Goal: Task Accomplishment & Management: Use online tool/utility

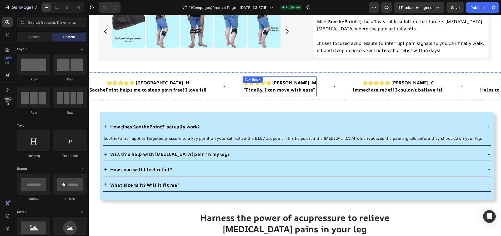
scroll to position [211, 0]
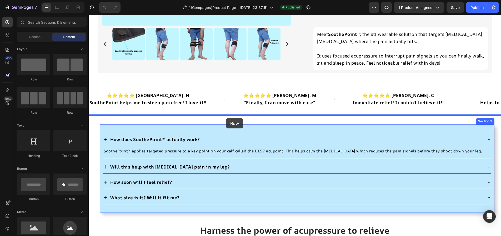
drag, startPoint x: 162, startPoint y: 79, endPoint x: 226, endPoint y: 118, distance: 75.2
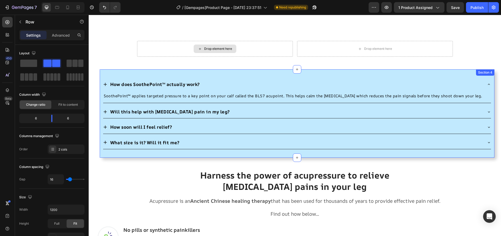
scroll to position [235, 0]
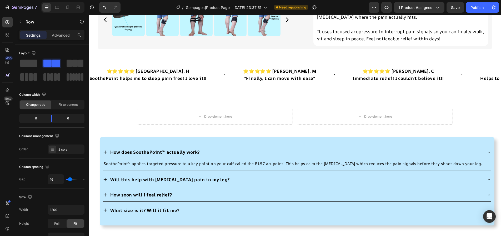
click at [161, 100] on div "Drop element here Drop element here Row Section 3" at bounding box center [295, 118] width 413 height 37
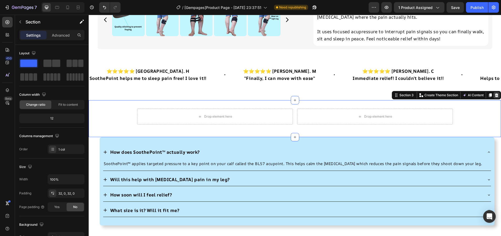
click at [495, 93] on icon at bounding box center [496, 95] width 3 height 4
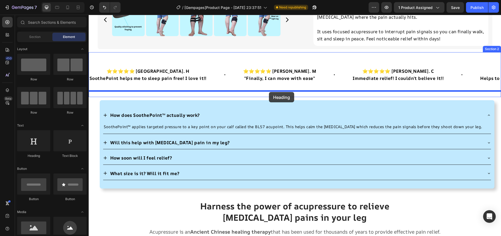
drag, startPoint x: 125, startPoint y: 154, endPoint x: 269, endPoint y: 92, distance: 156.9
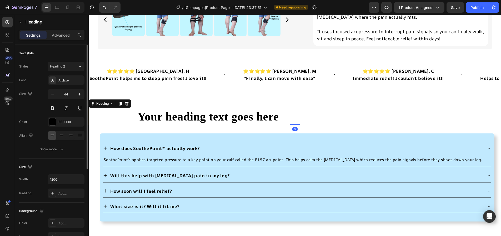
click at [62, 129] on div "Font Archivo Size 44 Color 000000 Align Show more" at bounding box center [51, 114] width 65 height 78
click at [62, 134] on icon at bounding box center [62, 134] width 4 height 1
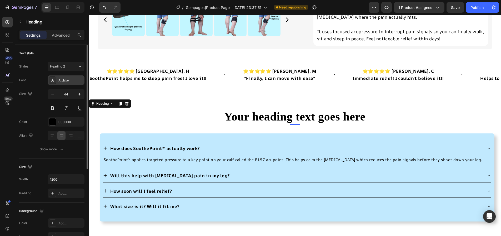
click at [63, 78] on div "Archivo" at bounding box center [70, 80] width 25 height 5
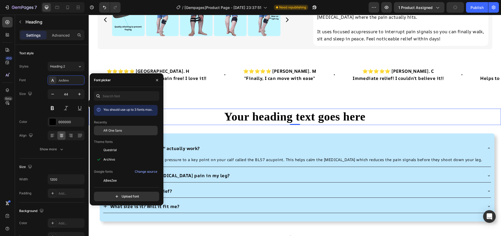
click at [112, 133] on div "AR One Sans" at bounding box center [126, 130] width 64 height 9
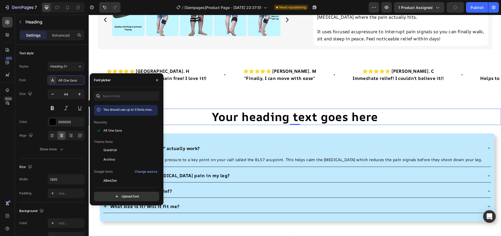
click at [280, 108] on h2 "Your heading text goes here" at bounding box center [295, 116] width 316 height 16
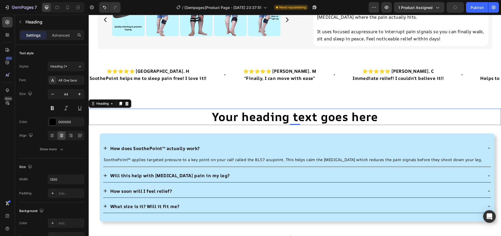
click at [281, 109] on p "Your heading text goes here" at bounding box center [295, 116] width 315 height 15
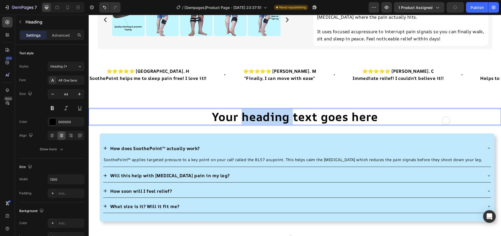
click at [281, 109] on p "Your heading text goes here" at bounding box center [295, 116] width 315 height 15
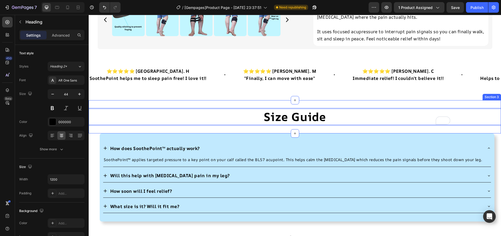
click at [156, 100] on div "Size Guide Heading 0 Section 3" at bounding box center [295, 116] width 413 height 33
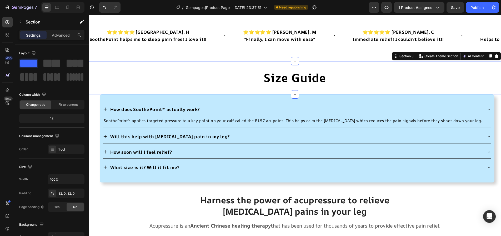
scroll to position [233, 0]
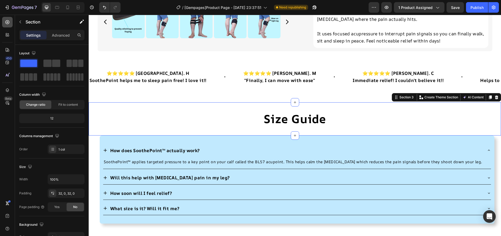
click at [10, 23] on div at bounding box center [7, 22] width 11 height 11
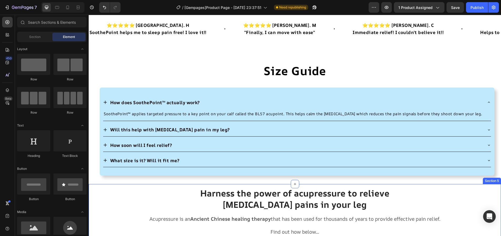
scroll to position [245, 0]
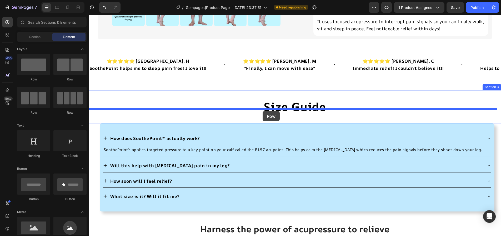
drag, startPoint x: 149, startPoint y: 86, endPoint x: 263, endPoint y: 111, distance: 116.2
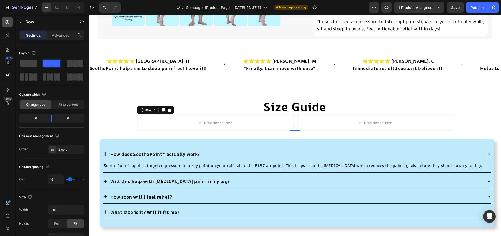
click at [6, 24] on icon at bounding box center [7, 21] width 5 height 5
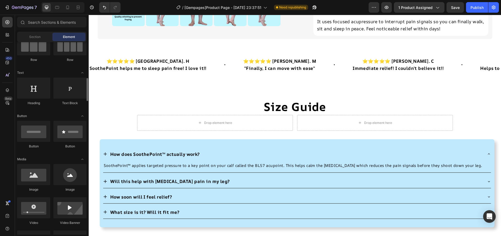
scroll to position [79, 0]
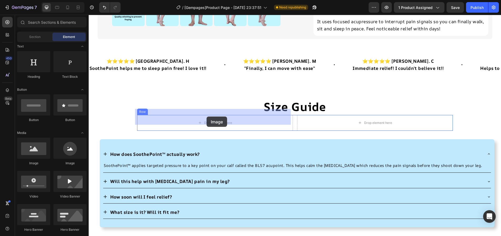
drag, startPoint x: 128, startPoint y: 168, endPoint x: 158, endPoint y: 124, distance: 53.5
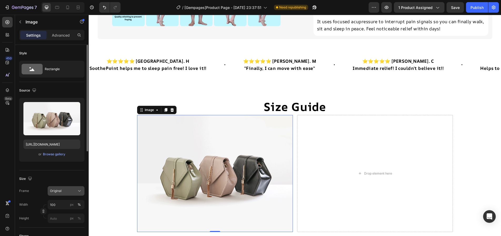
click at [67, 189] on div "Original" at bounding box center [63, 190] width 26 height 5
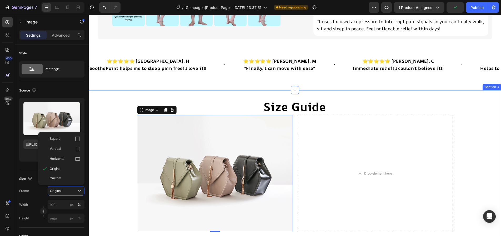
click at [101, 177] on div "Size Guide Heading Image 0 Drop element here Row" at bounding box center [295, 164] width 413 height 133
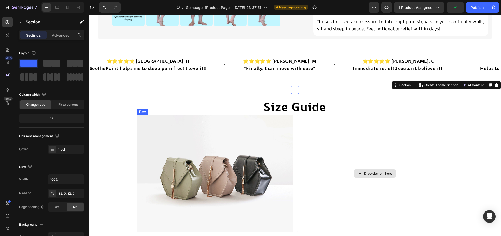
click at [348, 151] on div "Drop element here" at bounding box center [375, 173] width 156 height 117
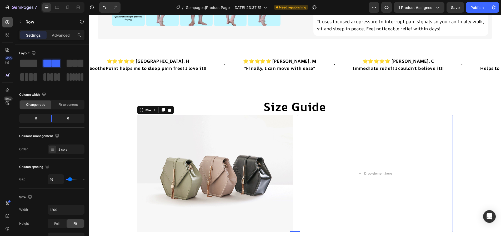
click at [10, 24] on div at bounding box center [7, 22] width 11 height 11
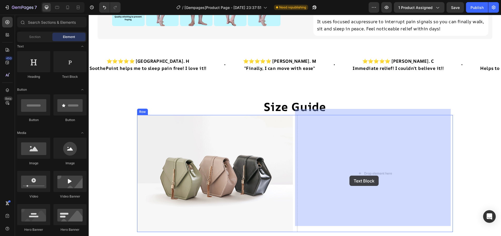
drag, startPoint x: 152, startPoint y: 79, endPoint x: 350, endPoint y: 175, distance: 220.3
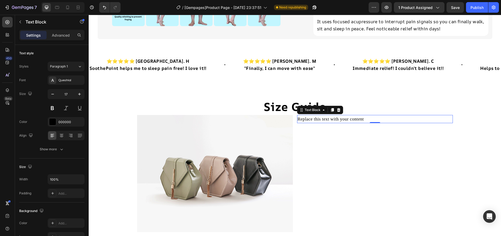
click at [349, 116] on div "Replace this text with your content" at bounding box center [375, 119] width 156 height 8
click at [349, 115] on p "Replace this text with your content" at bounding box center [375, 118] width 155 height 7
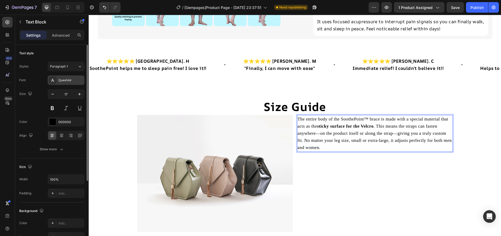
click at [77, 80] on div "Questrial" at bounding box center [70, 80] width 25 height 5
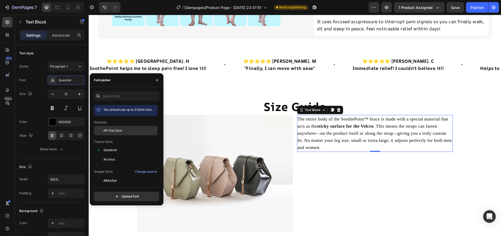
click at [115, 130] on span "AR One Sans" at bounding box center [112, 130] width 19 height 5
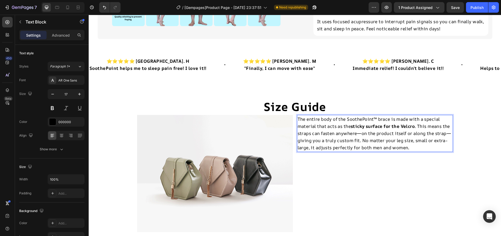
click at [419, 119] on p "The entire body of the SoothePoint™ brace is made with a special material that …" at bounding box center [375, 133] width 155 height 36
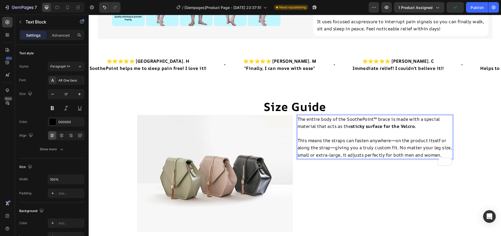
click at [360, 123] on strong "sticky surface for the Velcro" at bounding box center [383, 126] width 64 height 6
click at [400, 123] on strong "surface for the Velcro" at bounding box center [375, 126] width 49 height 6
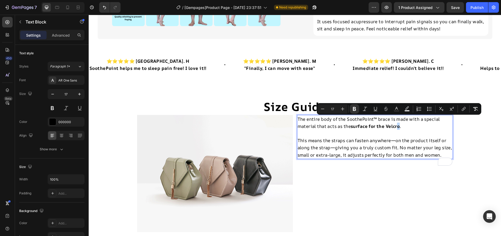
click at [400, 123] on strong "surface for the Velcro" at bounding box center [375, 126] width 49 height 6
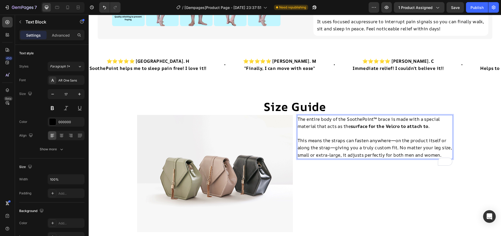
click at [388, 123] on strong "surface for the Velcro to attach to" at bounding box center [390, 126] width 78 height 6
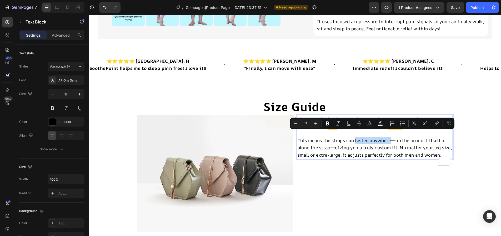
drag, startPoint x: 354, startPoint y: 133, endPoint x: 391, endPoint y: 135, distance: 36.6
click at [391, 137] on p "This means the straps can fasten anywhere—on the product itself or along the st…" at bounding box center [375, 148] width 155 height 22
click at [328, 125] on icon "Editor contextual toolbar" at bounding box center [327, 123] width 3 height 4
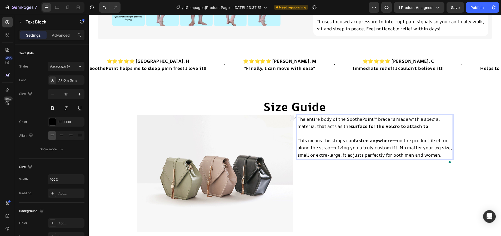
drag, startPoint x: 331, startPoint y: 129, endPoint x: 340, endPoint y: 135, distance: 10.7
click at [340, 137] on p "This means the straps can fasten anywhere —on the product itself or along the s…" at bounding box center [375, 148] width 155 height 22
click at [393, 137] on p "This means the straps can fasten anywhere —on the product itself or along the s…" at bounding box center [375, 148] width 155 height 22
click at [399, 137] on p "This means the straps can fasten anywhere —on the product itself or along the s…" at bounding box center [375, 148] width 155 height 22
click at [398, 137] on p "This means the straps can fasten anywhere —on the product itself or along the s…" at bounding box center [375, 148] width 155 height 22
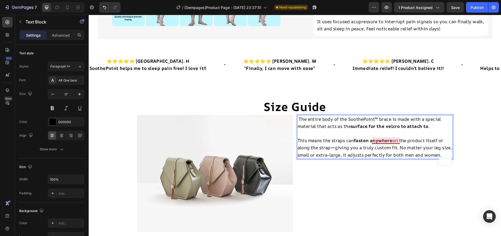
click at [393, 137] on p "This means the straps can fasten anywhere on the product itself or along the st…" at bounding box center [375, 148] width 155 height 22
click at [336, 144] on p "This means the straps can fasten anywhere on the product itself or along the st…" at bounding box center [375, 148] width 155 height 22
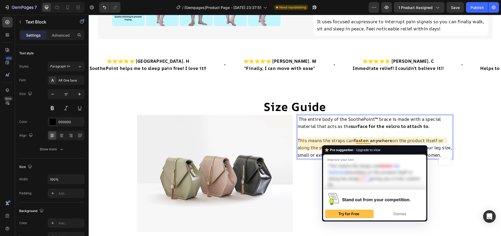
click at [333, 141] on p "This means the straps can fasten anywhere on the product itself or along the st…" at bounding box center [375, 148] width 155 height 22
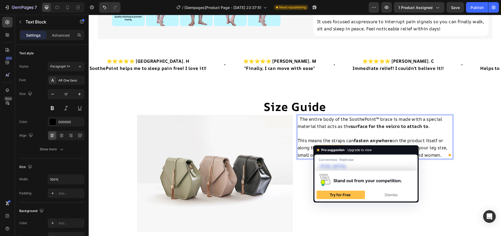
click at [330, 142] on p "This means the straps can fasten anywhere on the product itself or along the st…" at bounding box center [375, 148] width 155 height 22
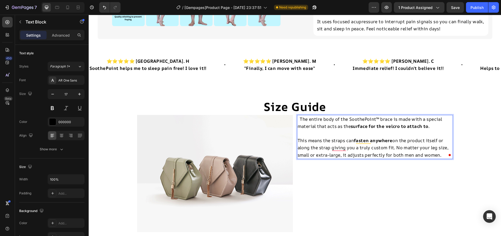
click at [300, 115] on p "The entire body of the SoothePoint™ brace is made with a special material that …" at bounding box center [375, 122] width 155 height 14
click at [299, 115] on p "The entire body of the SoothePoint™ brace is made with a special material that …" at bounding box center [375, 122] width 155 height 14
click at [397, 142] on p "This means the straps can fasten anywhere on the product itself or along the st…" at bounding box center [375, 148] width 155 height 22
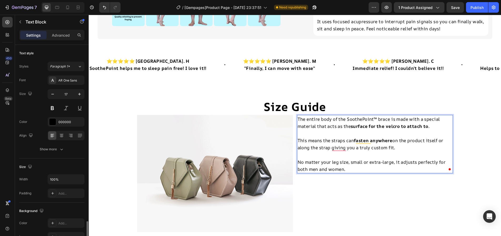
scroll to position [106, 0]
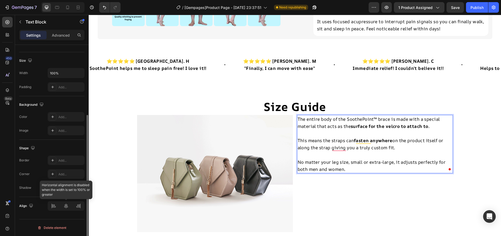
click at [68, 204] on div at bounding box center [66, 205] width 37 height 9
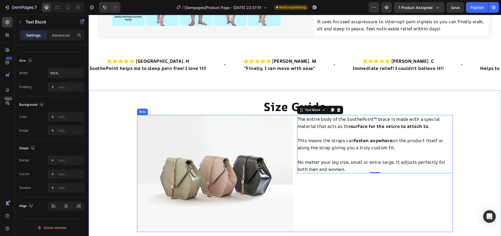
click at [368, 197] on div "The entire body of the SoothePoint™ brace is made with a special material that …" at bounding box center [375, 173] width 156 height 117
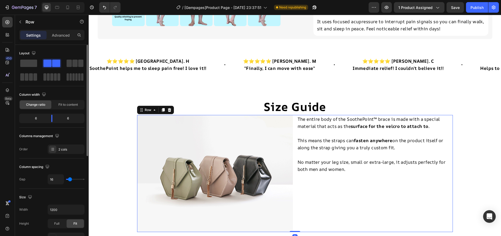
scroll to position [175, 0]
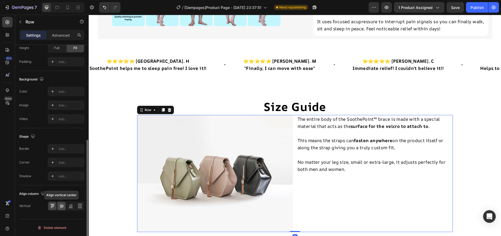
click at [63, 205] on icon at bounding box center [62, 206] width 4 height 4
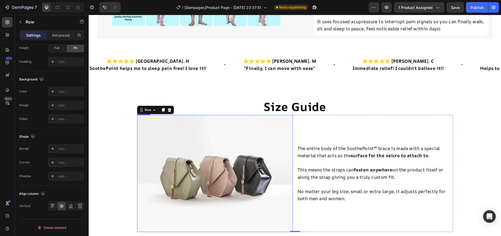
click at [143, 135] on img at bounding box center [215, 173] width 156 height 117
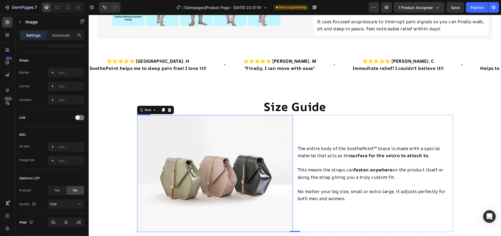
scroll to position [0, 0]
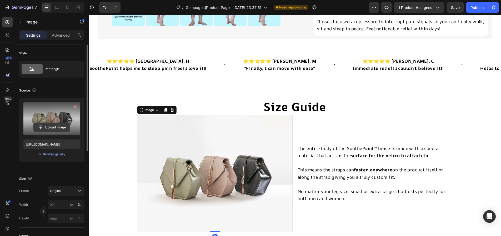
click at [58, 126] on input "file" at bounding box center [52, 127] width 36 height 9
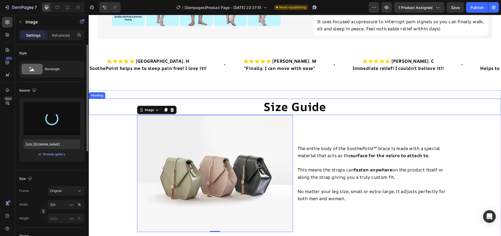
click at [309, 106] on h2 "Size Guide" at bounding box center [295, 106] width 316 height 16
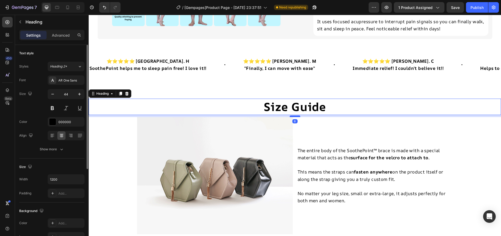
click at [293, 115] on div at bounding box center [295, 116] width 11 height 2
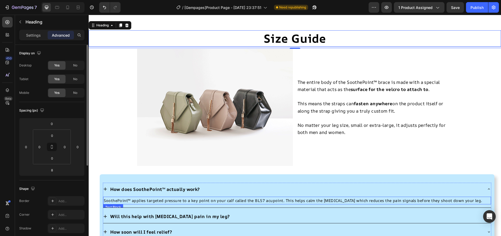
scroll to position [298, 0]
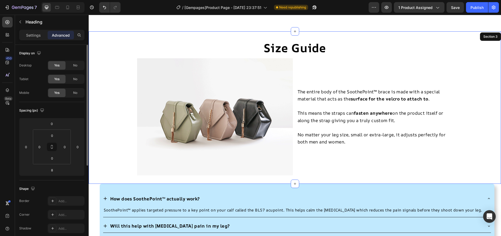
click at [117, 62] on div "Size Guide Heading 8 Image The entire body of the SoothePoint™ brace is made wi…" at bounding box center [295, 107] width 413 height 135
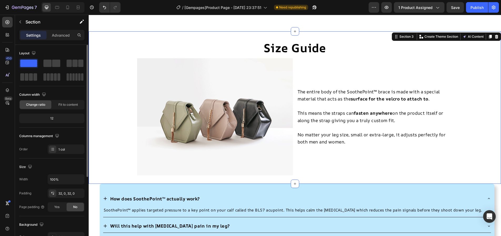
click at [116, 35] on div "Size Guide Heading Image The entire body of the SoothePoint™ brace is made with…" at bounding box center [295, 107] width 413 height 152
click at [54, 31] on div "Advanced" at bounding box center [61, 35] width 26 height 8
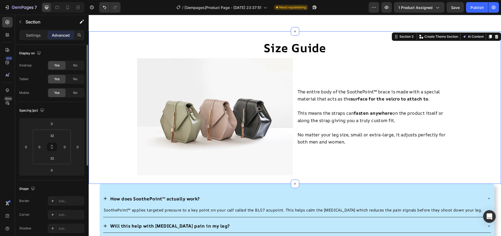
scroll to position [145, 0]
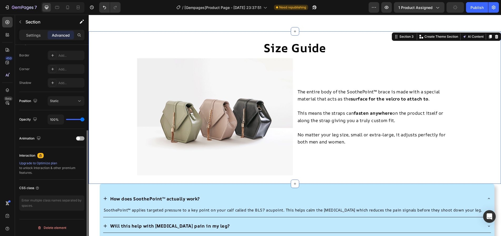
click at [78, 136] on div "Animation" at bounding box center [51, 138] width 65 height 8
click at [81, 139] on div at bounding box center [80, 138] width 8 height 4
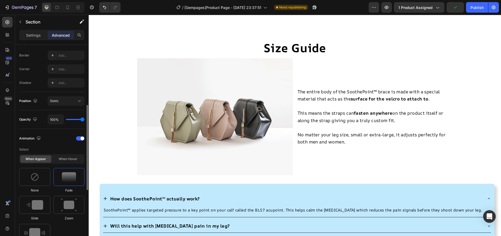
scroll to position [224, 0]
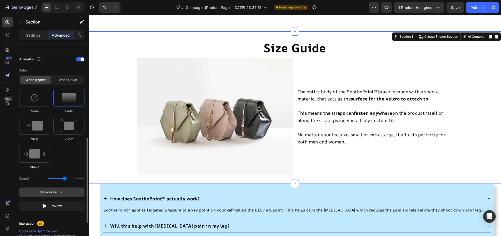
click at [55, 192] on div "Show more" at bounding box center [52, 191] width 24 height 5
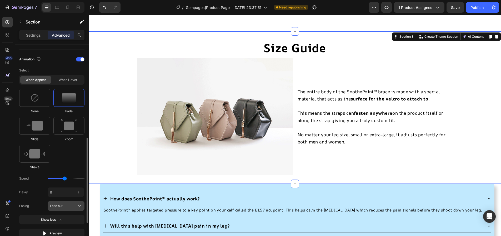
click at [62, 204] on span "Ease out" at bounding box center [56, 205] width 13 height 5
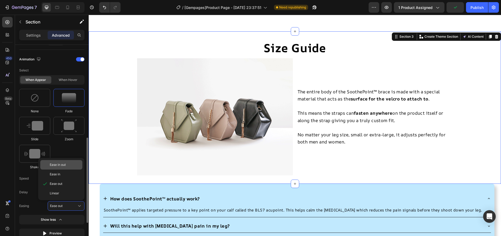
click at [66, 167] on span "Ease in out" at bounding box center [58, 164] width 16 height 5
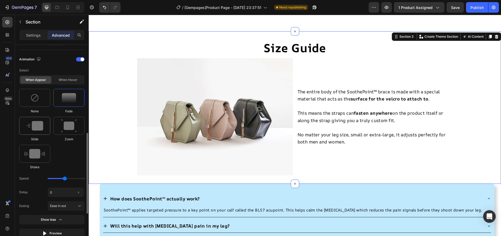
click at [39, 132] on div at bounding box center [34, 126] width 31 height 18
click at [79, 179] on icon at bounding box center [79, 178] width 5 height 5
type input "100"
drag, startPoint x: 61, startPoint y: 206, endPoint x: 57, endPoint y: 207, distance: 4.2
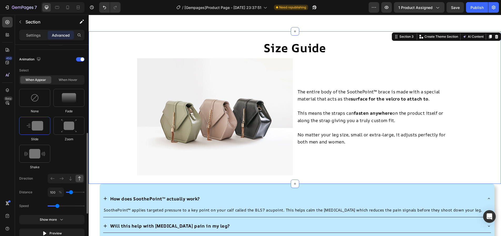
type input "1.1"
click at [57, 206] on input "range" at bounding box center [66, 205] width 37 height 1
click at [188, 91] on img at bounding box center [215, 116] width 156 height 117
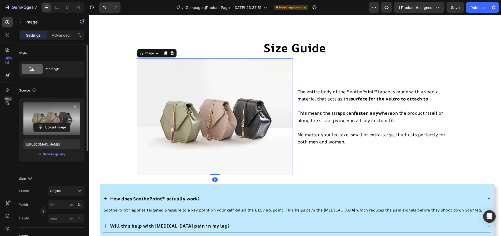
click at [56, 122] on label at bounding box center [51, 118] width 57 height 33
click at [56, 123] on input "file" at bounding box center [52, 127] width 36 height 9
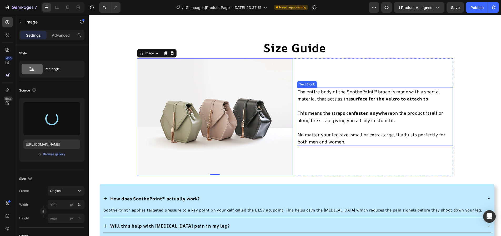
type input "[URL][DOMAIN_NAME]"
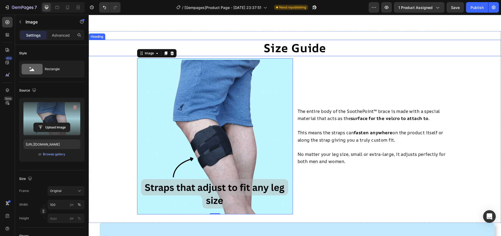
click at [360, 47] on h2 "Size Guide" at bounding box center [295, 48] width 316 height 16
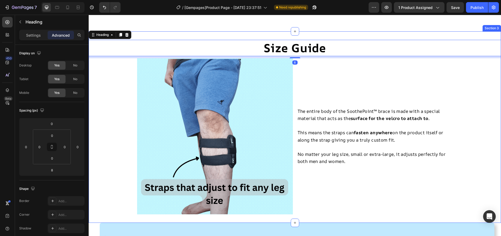
click at [360, 23] on div "⭐⭐⭐⭐⭐ [GEOGRAPHIC_DATA]. H SoothePoint helps me to sleep pain free! I love it!!…" at bounding box center [295, 5] width 413 height 45
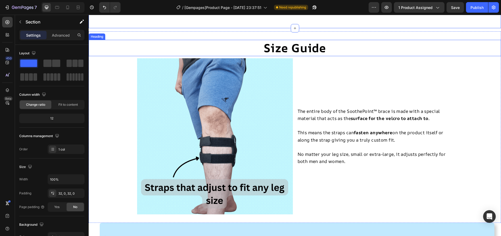
click at [335, 55] on h2 "Size Guide" at bounding box center [295, 48] width 316 height 16
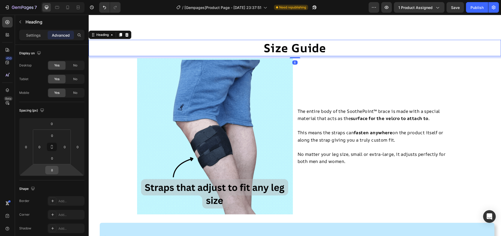
click at [50, 170] on input "8" at bounding box center [52, 170] width 11 height 8
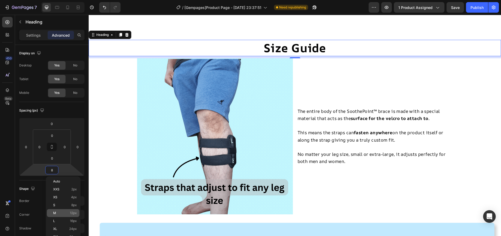
click at [58, 210] on div "M 12px" at bounding box center [63, 213] width 33 height 8
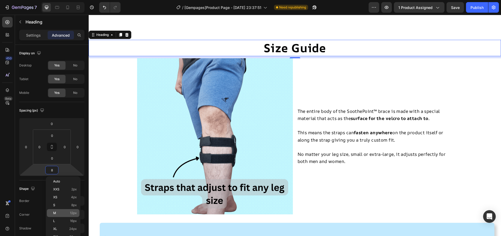
type input "12"
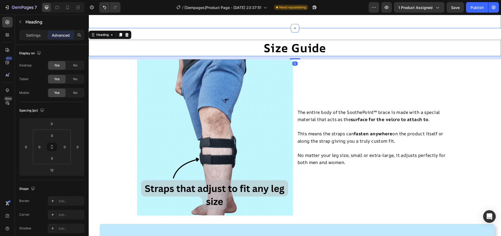
click at [165, 21] on div "⭐⭐⭐⭐⭐ [GEOGRAPHIC_DATA]. H SoothePoint helps me to sleep pain free! I love it!!…" at bounding box center [295, 5] width 413 height 45
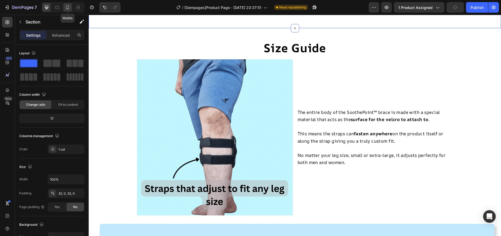
click at [68, 8] on icon at bounding box center [67, 7] width 5 height 5
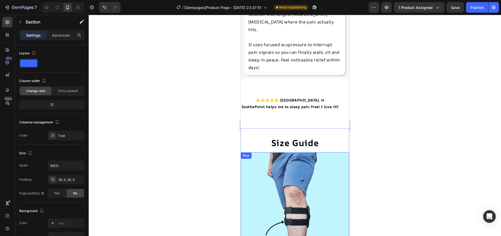
scroll to position [327, 0]
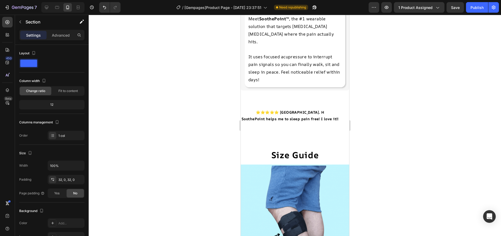
click at [390, 93] on div at bounding box center [295, 125] width 413 height 221
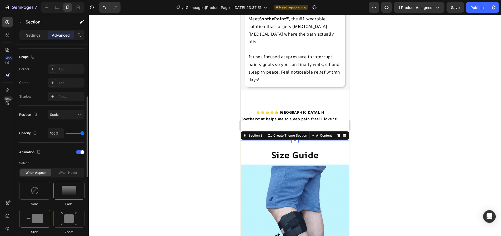
scroll to position [237, 0]
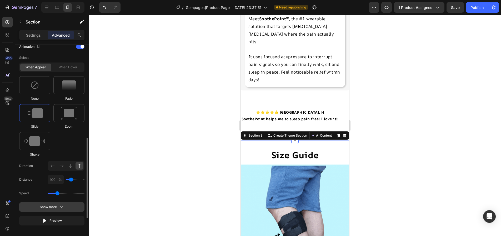
click at [68, 216] on button "Show more" at bounding box center [51, 220] width 65 height 9
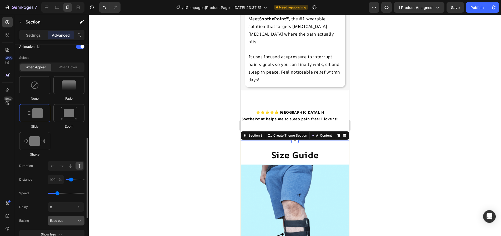
click at [73, 220] on div "Ease out" at bounding box center [63, 220] width 26 height 5
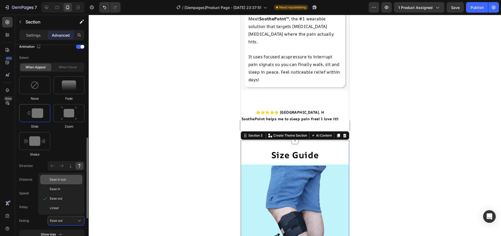
click at [69, 176] on div "Ease in out" at bounding box center [61, 179] width 42 height 9
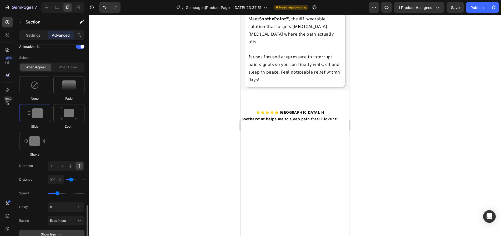
scroll to position [290, 0]
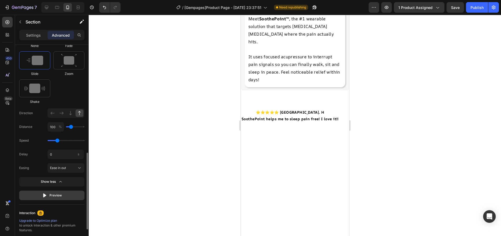
click at [60, 194] on div "Preview" at bounding box center [52, 194] width 20 height 5
click at [56, 140] on input "range" at bounding box center [66, 140] width 37 height 1
click at [471, 9] on div "Publish" at bounding box center [477, 8] width 13 height 6
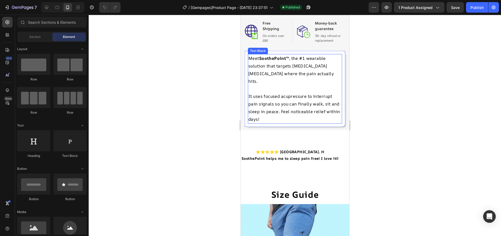
scroll to position [369, 0]
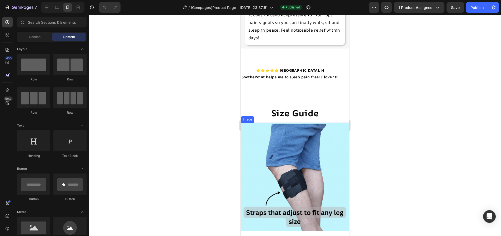
click at [324, 122] on img at bounding box center [295, 176] width 108 height 108
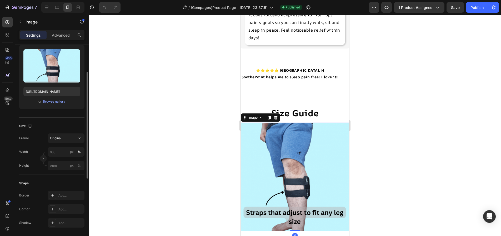
scroll to position [132, 0]
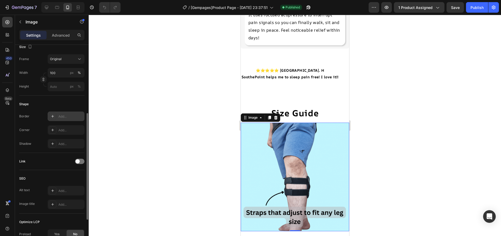
click at [51, 115] on icon at bounding box center [53, 116] width 4 height 4
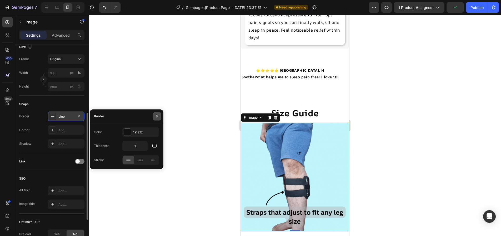
click at [158, 117] on icon "button" at bounding box center [157, 116] width 4 height 4
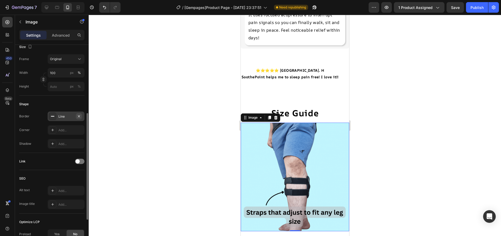
click at [80, 114] on icon "button" at bounding box center [79, 116] width 4 height 4
click at [53, 128] on icon at bounding box center [53, 130] width 4 height 4
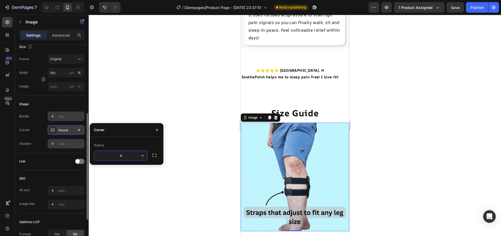
click at [52, 144] on icon at bounding box center [53, 143] width 4 height 4
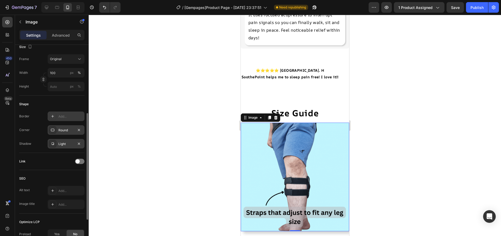
click at [140, 120] on div at bounding box center [295, 125] width 413 height 221
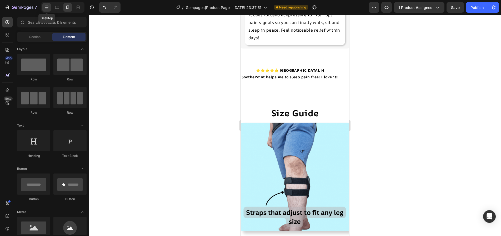
click at [45, 8] on icon at bounding box center [46, 7] width 3 height 3
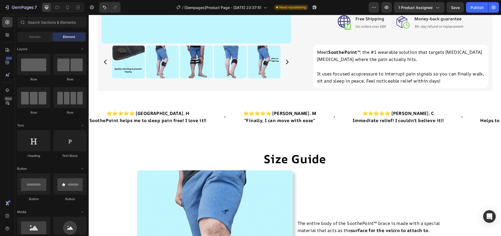
scroll to position [155, 0]
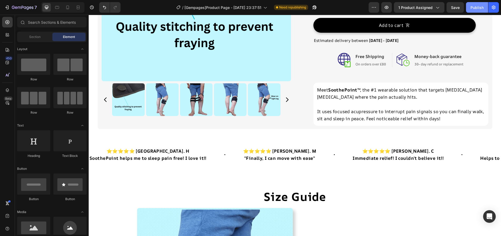
click at [472, 5] on div "Publish" at bounding box center [477, 8] width 13 height 6
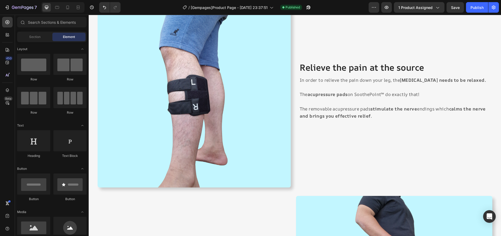
scroll to position [1023, 0]
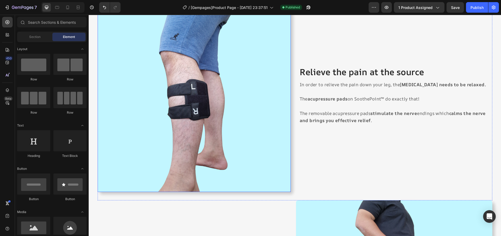
click at [159, 95] on img at bounding box center [194, 94] width 193 height 193
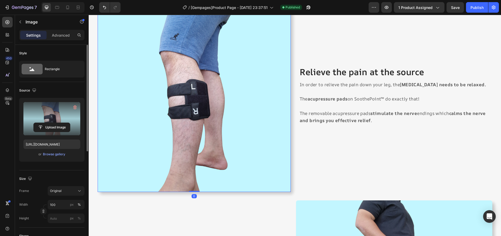
click at [54, 116] on label at bounding box center [51, 118] width 57 height 33
click at [54, 123] on input "file" at bounding box center [52, 127] width 36 height 9
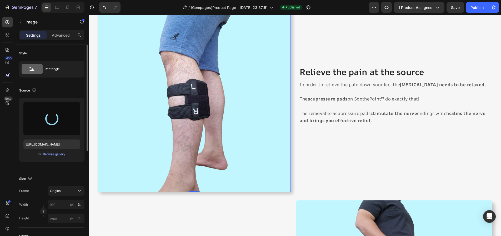
type input "https://cdn.shopify.com/s/files/1/0705/9973/7632/files/gempages_490358444113527…"
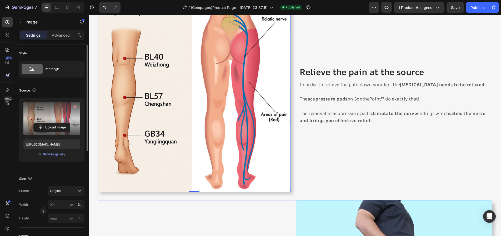
click at [372, 144] on div "Relieve the pain at the source Heading In order to relieve the pain down your l…" at bounding box center [395, 94] width 193 height 193
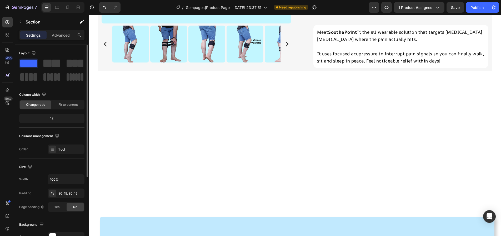
scroll to position [0, 0]
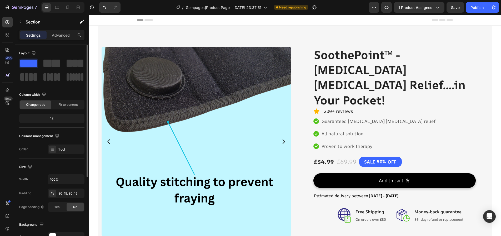
drag, startPoint x: 160, startPoint y: 151, endPoint x: 162, endPoint y: 44, distance: 106.4
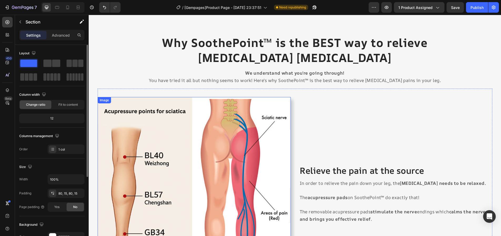
scroll to position [998, 0]
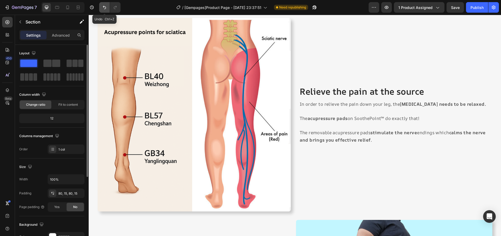
click at [103, 6] on icon "Undo/Redo" at bounding box center [104, 7] width 5 height 5
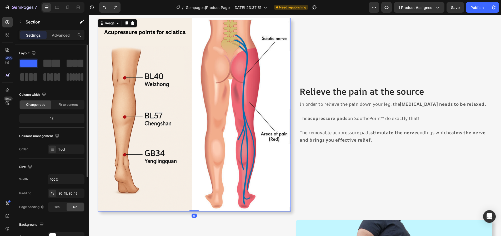
click at [187, 68] on img at bounding box center [194, 114] width 193 height 193
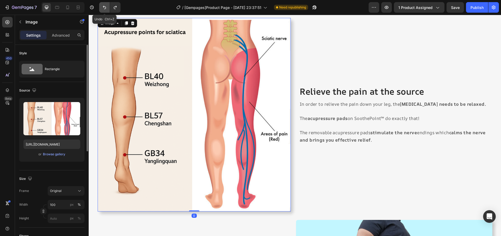
click at [103, 7] on icon "Undo/Redo" at bounding box center [104, 7] width 5 height 5
type input "https://cdn.shopify.com/s/files/1/0705/9973/7632/files/gempages_490358444113527…"
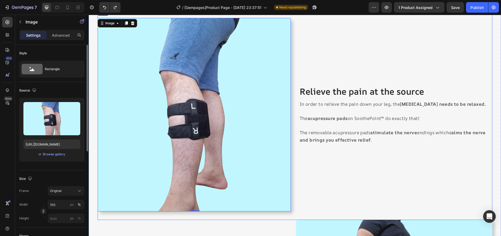
click at [318, 46] on div "Relieve the pain at the source Heading In order to relieve the pain down your l…" at bounding box center [395, 114] width 193 height 193
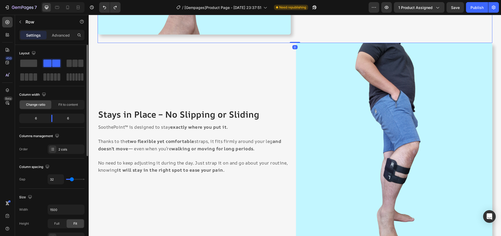
scroll to position [1183, 0]
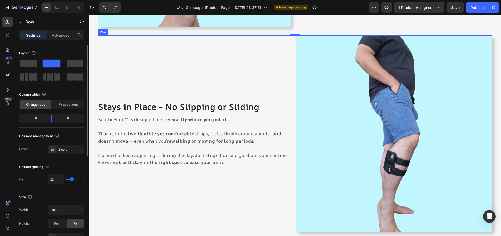
click at [273, 99] on div "Stays in Place – No Slipping or Sliding Heading SoothePoint™ is designed to sta…" at bounding box center [196, 133] width 196 height 196
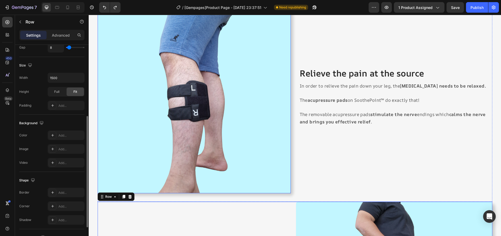
scroll to position [972, 0]
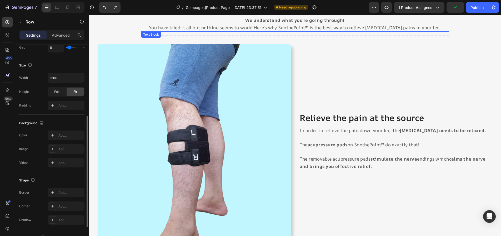
click at [320, 24] on p "You have tried it all but nothing seems to work! Here's why SoothePoint™ is the…" at bounding box center [295, 27] width 307 height 7
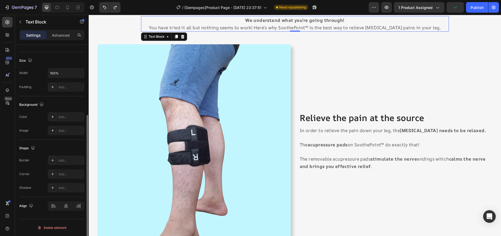
scroll to position [0, 0]
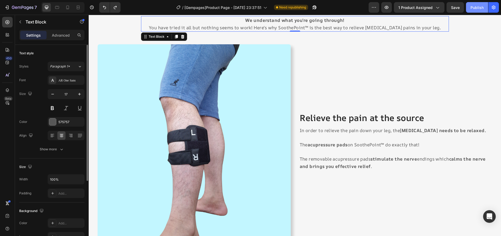
click at [476, 9] on div "Publish" at bounding box center [477, 8] width 13 height 6
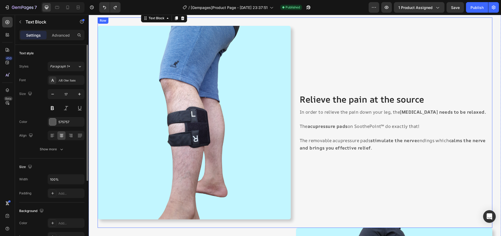
scroll to position [998, 0]
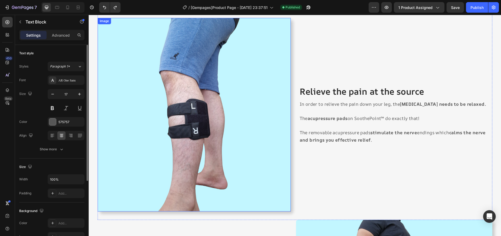
click at [216, 101] on img at bounding box center [194, 114] width 193 height 193
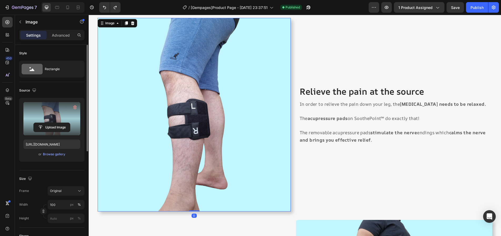
click at [62, 113] on label at bounding box center [51, 118] width 57 height 33
click at [62, 123] on input "file" at bounding box center [52, 127] width 36 height 9
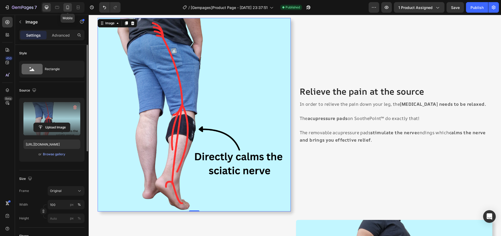
click at [67, 7] on icon at bounding box center [67, 7] width 5 height 5
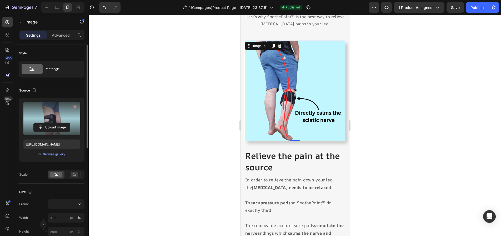
scroll to position [988, 0]
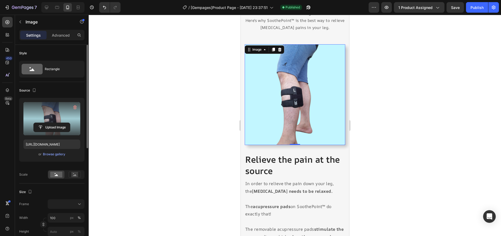
click at [295, 86] on img at bounding box center [295, 94] width 101 height 101
click at [43, 123] on input "file" at bounding box center [52, 127] width 36 height 9
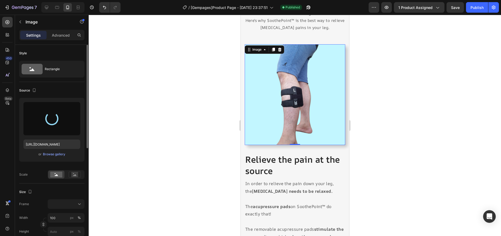
type input "https://cdn.shopify.com/s/files/1/0705/9973/7632/files/gempages_490358444113527…"
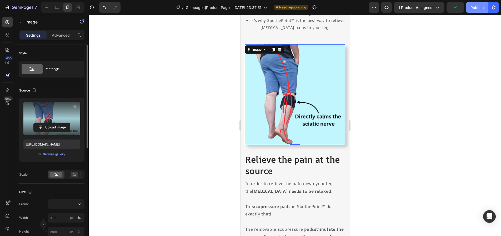
click at [474, 11] on button "Publish" at bounding box center [477, 7] width 22 height 11
click at [362, 71] on div at bounding box center [295, 125] width 413 height 221
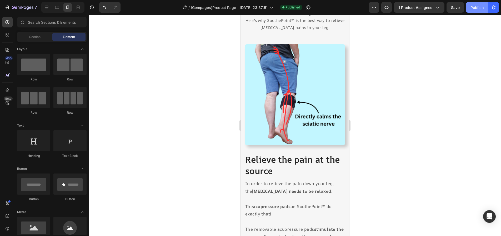
click at [469, 11] on button "Publish" at bounding box center [477, 7] width 22 height 11
